Goal: Check status

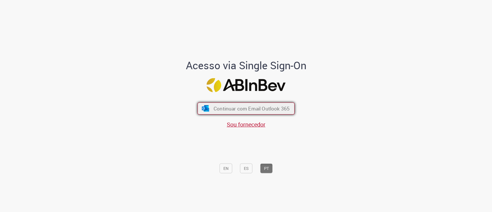
click at [268, 110] on span "Continuar com Email Outlook 365" at bounding box center [251, 108] width 76 height 7
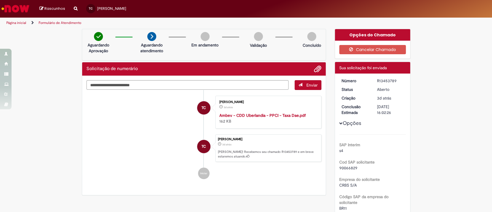
click at [24, 5] on img "Ir para a Homepage" at bounding box center [16, 9] width 30 height 12
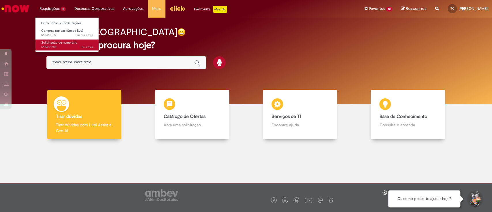
click at [56, 46] on span "3d atrás 3 dias atrás R13453789" at bounding box center [67, 47] width 52 height 5
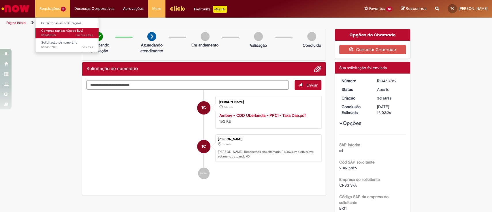
click at [65, 32] on span "Compras rápidas (Speed Buy)" at bounding box center [62, 31] width 42 height 4
click at [58, 32] on span "Compras rápidas (Speed Buy)" at bounding box center [62, 31] width 42 height 4
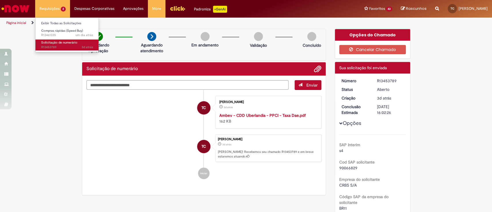
click at [62, 40] on span "Solicitação de numerário" at bounding box center [59, 42] width 36 height 4
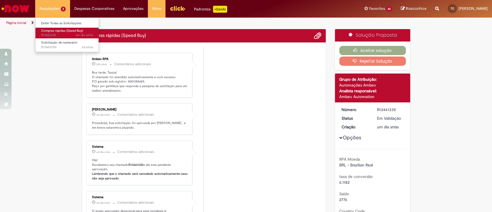
click at [69, 34] on span "um dia atrás um dia atrás R13461335" at bounding box center [67, 35] width 52 height 5
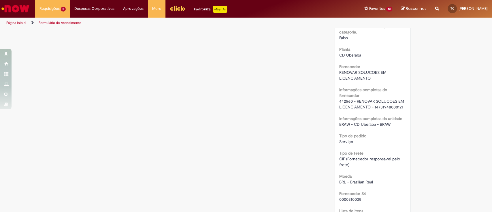
scroll to position [411, 0]
drag, startPoint x: 336, startPoint y: 99, endPoint x: 350, endPoint y: 99, distance: 14.1
click at [350, 99] on span "442560 - RENOVAR SOLUCOES EM LICENCIAMENTO - 14731948000121" at bounding box center [372, 102] width 66 height 11
